Goal: Task Accomplishment & Management: Use online tool/utility

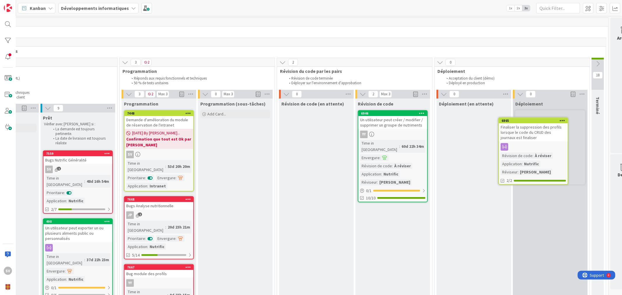
scroll to position [0, 144]
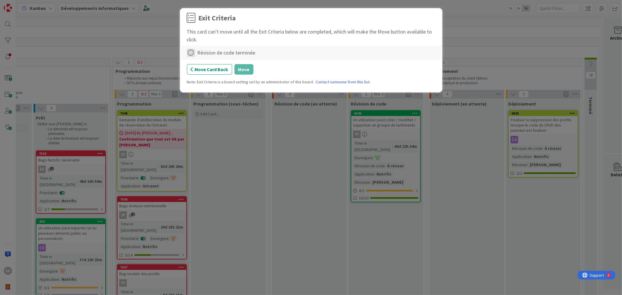
click at [190, 55] on icon at bounding box center [191, 53] width 8 height 8
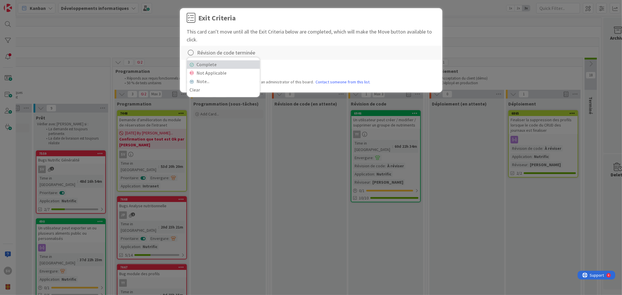
click at [202, 65] on link "Complete" at bounding box center [223, 64] width 73 height 8
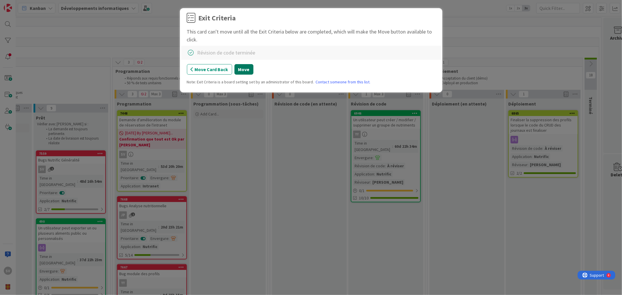
click at [246, 69] on button "Move" at bounding box center [244, 69] width 19 height 11
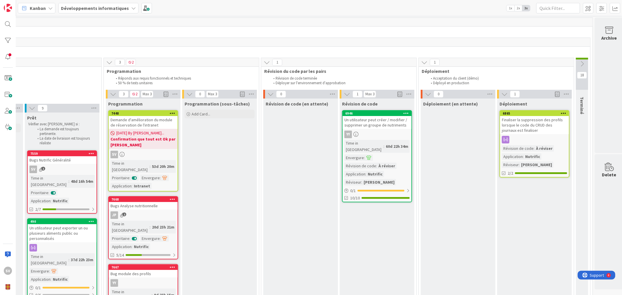
scroll to position [0, 162]
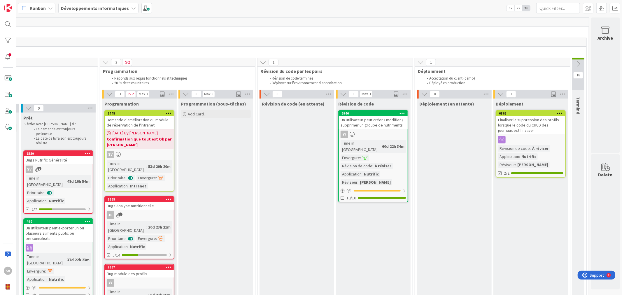
click at [575, 65] on icon at bounding box center [578, 64] width 6 height 6
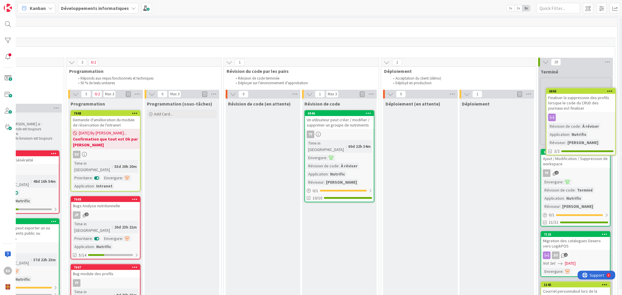
scroll to position [0, 196]
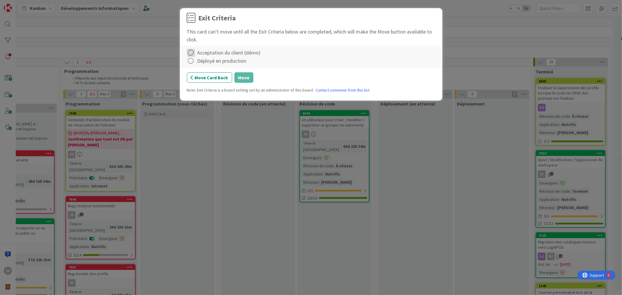
click at [190, 53] on icon at bounding box center [191, 53] width 8 height 8
click at [214, 72] on link "Not Applicable" at bounding box center [223, 73] width 73 height 8
click at [193, 61] on icon at bounding box center [191, 61] width 8 height 8
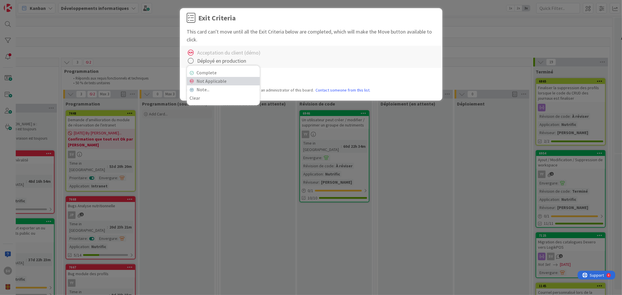
click at [209, 80] on link "Not Applicable" at bounding box center [223, 81] width 73 height 8
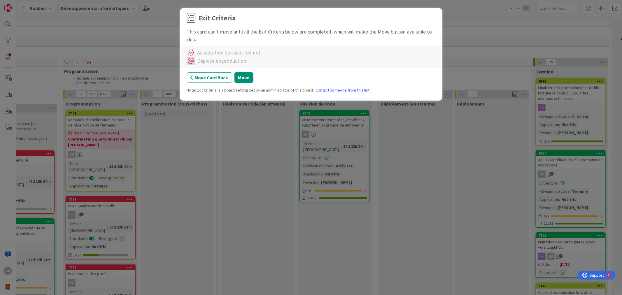
click at [193, 63] on icon at bounding box center [191, 61] width 8 height 8
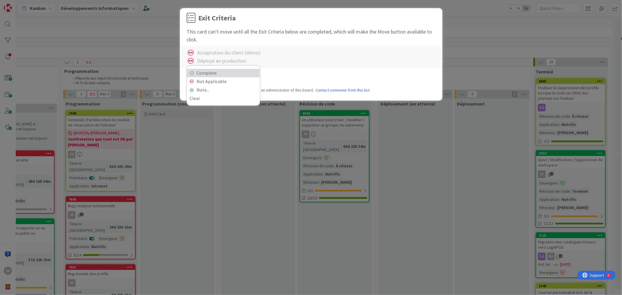
click at [205, 72] on link "Complete" at bounding box center [223, 73] width 73 height 8
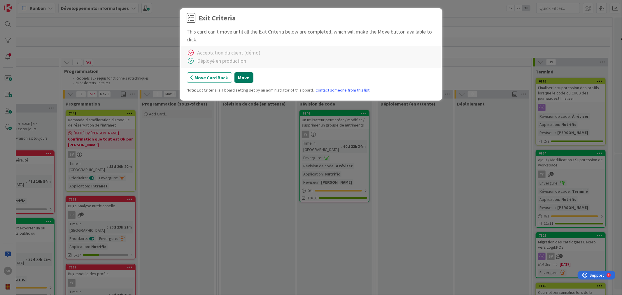
click at [241, 77] on button "Move" at bounding box center [244, 77] width 19 height 11
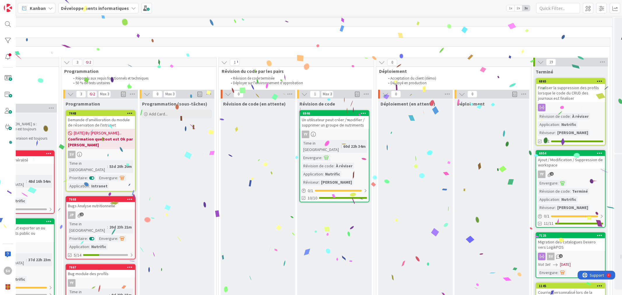
click at [542, 62] on icon at bounding box center [541, 62] width 6 height 6
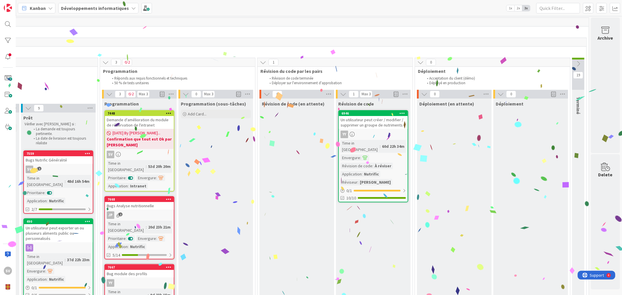
scroll to position [0, 162]
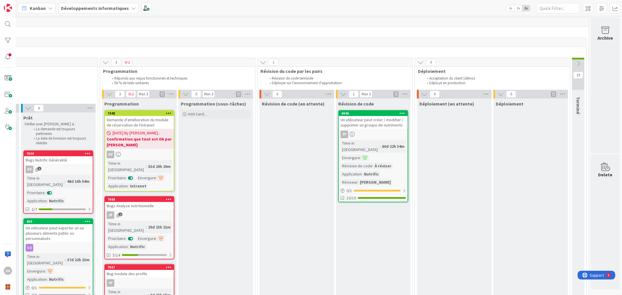
click at [418, 64] on icon at bounding box center [421, 62] width 6 height 6
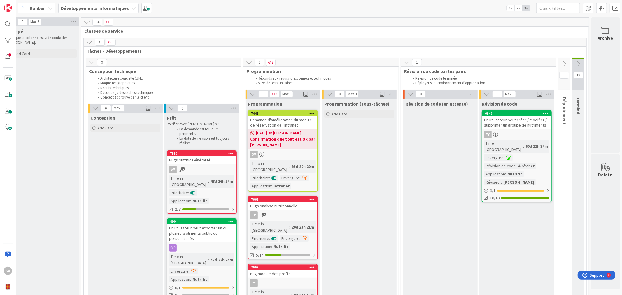
click at [520, 127] on div "Un utilisateur peut créer / modifier / supprimer un groupe de nutriments" at bounding box center [517, 122] width 69 height 13
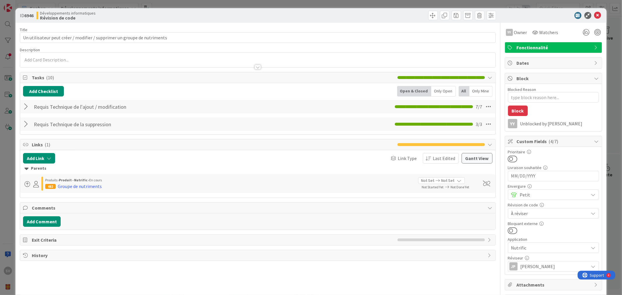
click at [530, 213] on span "À réviser" at bounding box center [548, 213] width 75 height 8
click at [530, 260] on span "Terminé" at bounding box center [557, 259] width 76 height 9
click at [597, 16] on icon at bounding box center [598, 15] width 7 height 7
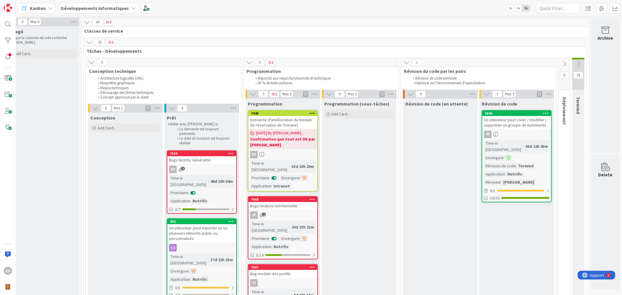
click at [575, 62] on icon at bounding box center [578, 64] width 6 height 6
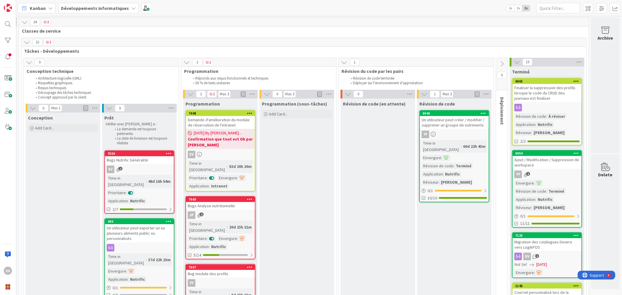
scroll to position [0, 81]
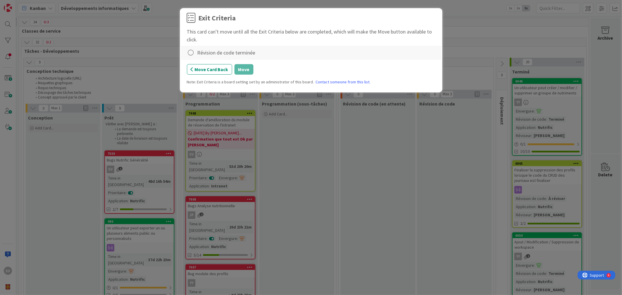
click at [214, 52] on div "Révision de code terminée" at bounding box center [227, 53] width 58 height 8
click at [192, 49] on icon at bounding box center [191, 53] width 8 height 8
click at [216, 62] on link "Complete" at bounding box center [223, 64] width 73 height 8
click at [242, 69] on button "Move" at bounding box center [244, 69] width 19 height 11
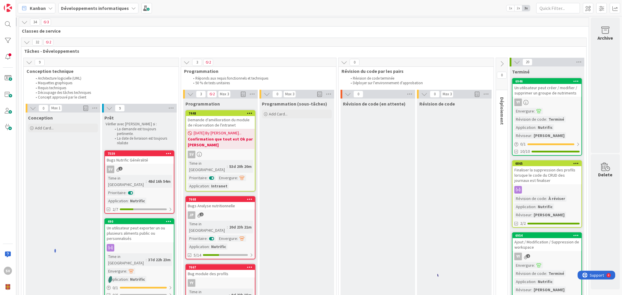
click at [515, 60] on icon at bounding box center [517, 62] width 6 height 6
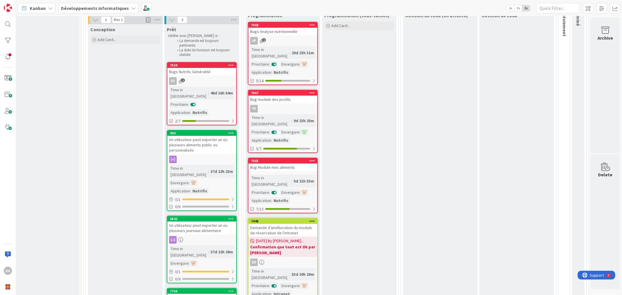
scroll to position [2, 18]
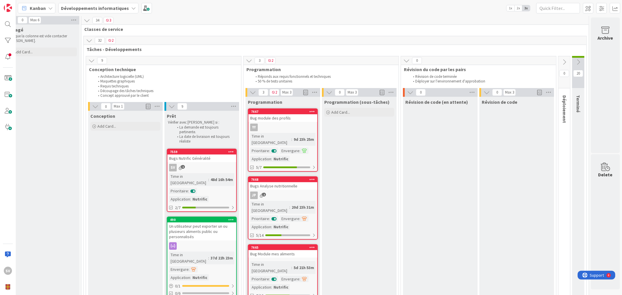
click at [284, 122] on link "7667 Bug module des profils YY Time in Column : 9d 23h 25m Prioritaire : Enverg…" at bounding box center [283, 140] width 70 height 63
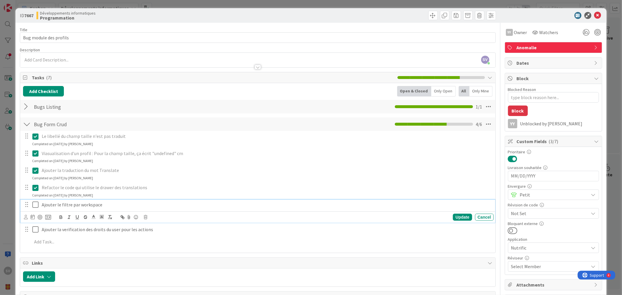
click at [33, 205] on icon at bounding box center [36, 204] width 9 height 7
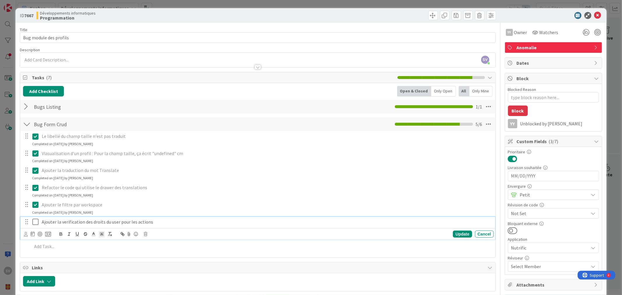
click at [35, 223] on icon at bounding box center [36, 222] width 9 height 7
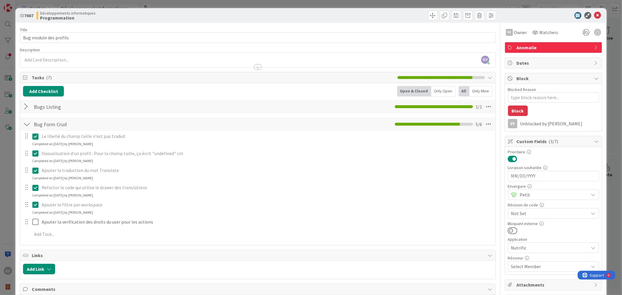
type textarea "x"
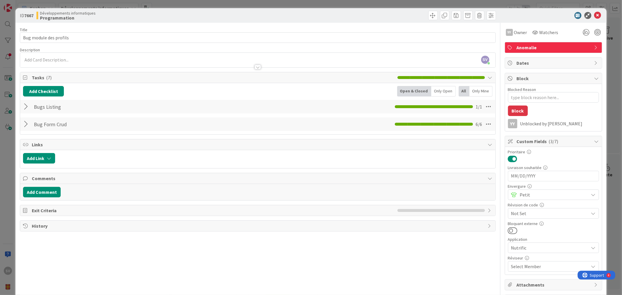
click at [25, 108] on div at bounding box center [27, 107] width 8 height 11
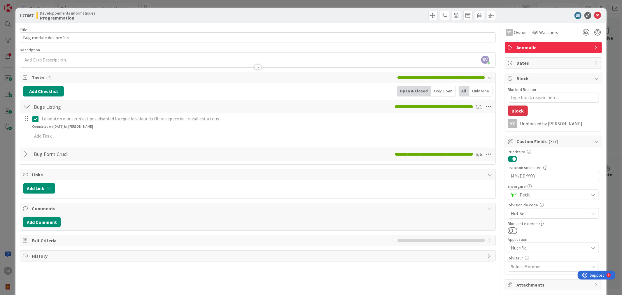
click at [25, 108] on div at bounding box center [27, 107] width 8 height 11
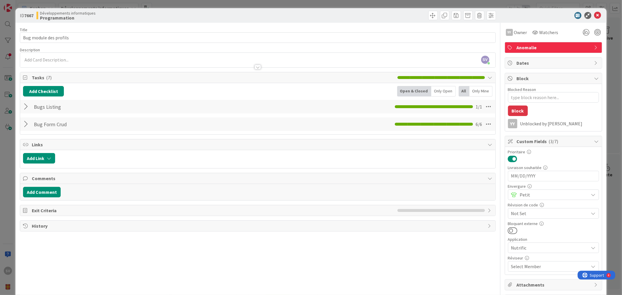
click at [25, 108] on div at bounding box center [27, 107] width 8 height 11
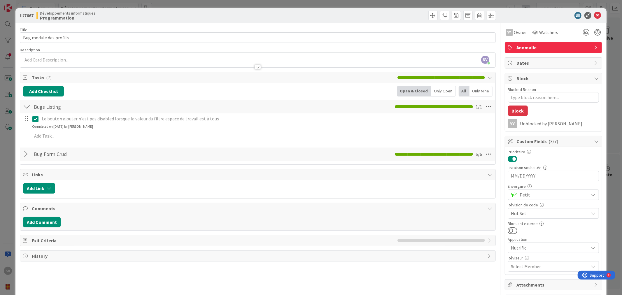
click at [25, 108] on div at bounding box center [27, 107] width 8 height 11
